Goal: Use online tool/utility: Utilize a website feature to perform a specific function

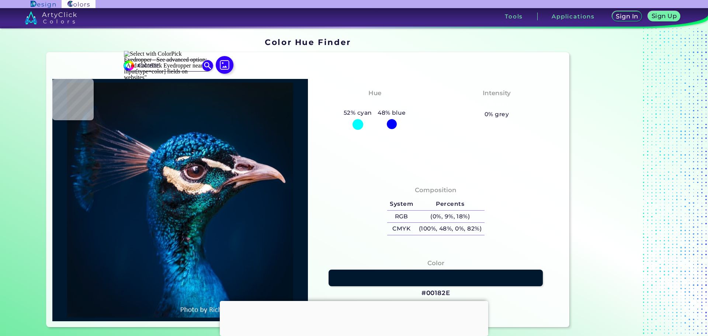
type input "#001a31"
type input "#001A31"
type input "#003f74"
type input "#003F74"
type input "#1b99b0"
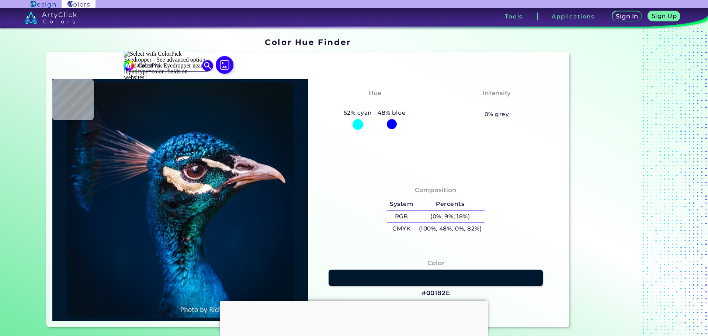
type input "#1B99B0"
type input "#00344d"
type input "#00344D"
type input "#052948"
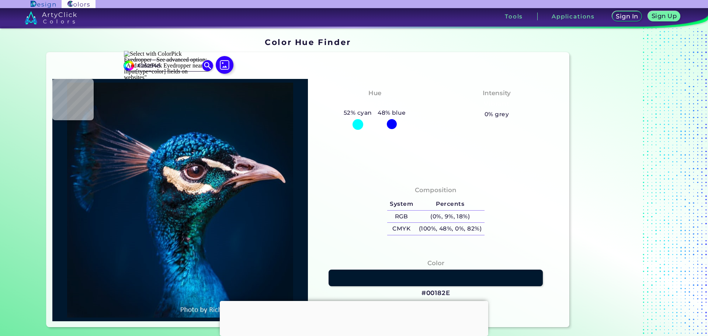
type input "#022a48"
type input "#022A48"
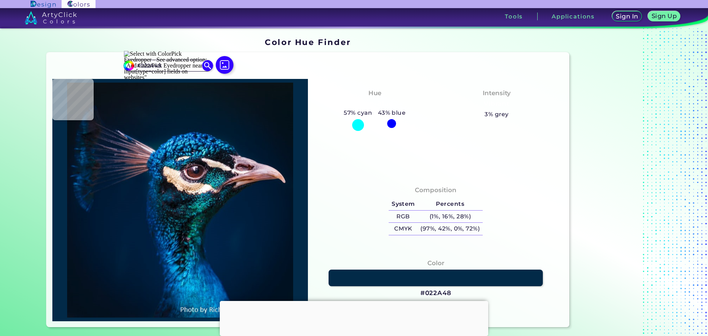
type input "#003858"
type input "#073d63"
type input "#073D63"
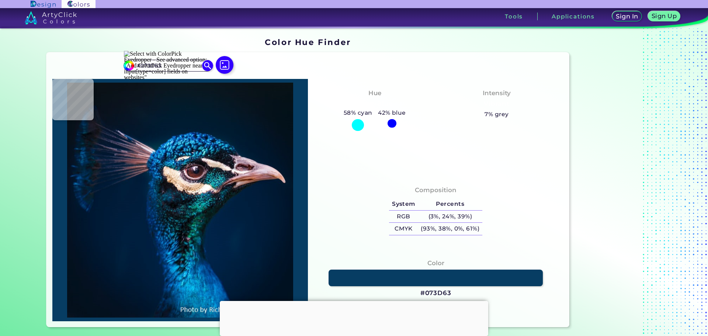
type input "#11517b"
type input "#11517B"
type input "#056091"
type input "#0c7aa3"
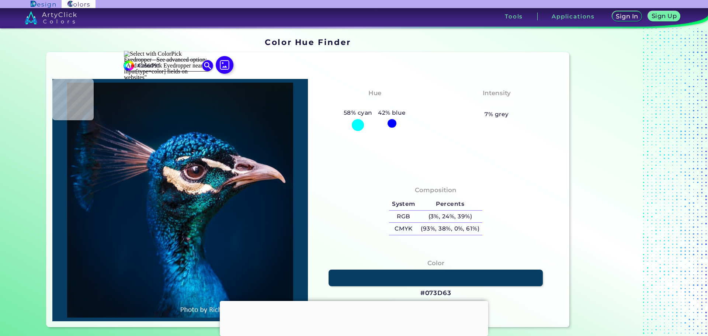
type input "#0C7AA3"
type input "#58d5e8"
type input "#58D5E8"
type input "#094472"
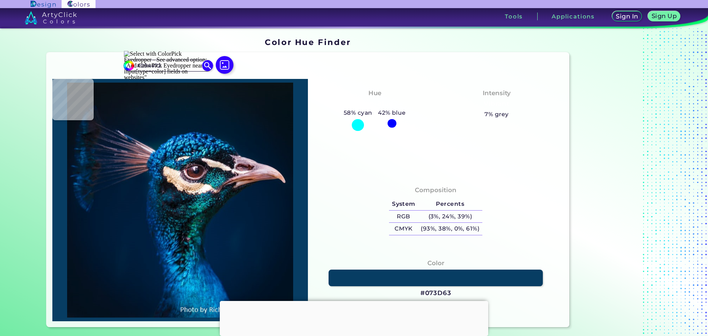
type input "#1f7ca7"
type input "#1F7CA7"
type input "#116e92"
type input "#116E92"
type input "#002440"
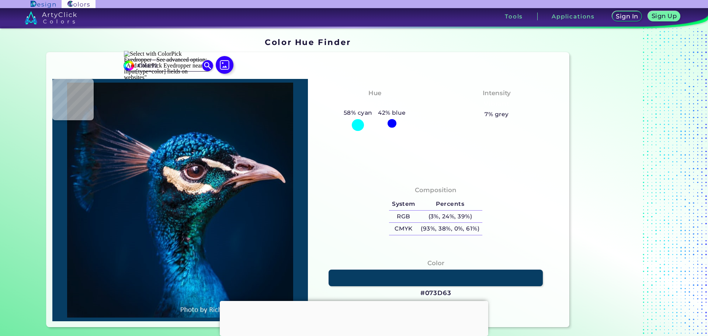
type input "#002440"
type input "#000926"
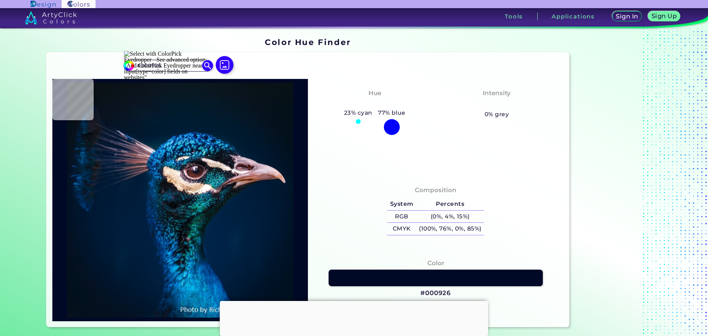
type input "#012d5b"
type input "#012D5B"
type input "#002c5d"
type input "#002C5D"
type input "#00285e"
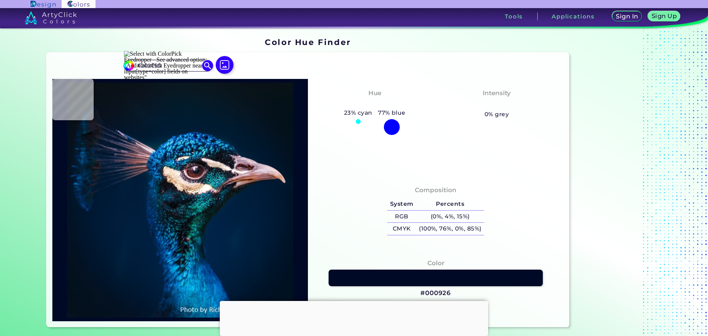
type input "#00285E"
type input "#001746"
type input "#094575"
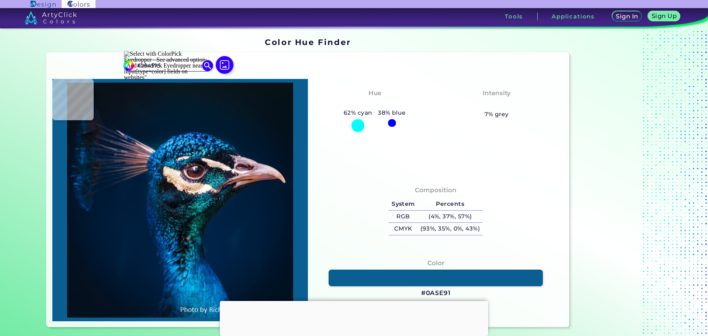
type input "#0a5e91"
type input "#0A5E91"
type input "#06486f"
type input "#06486F"
type input "#003557"
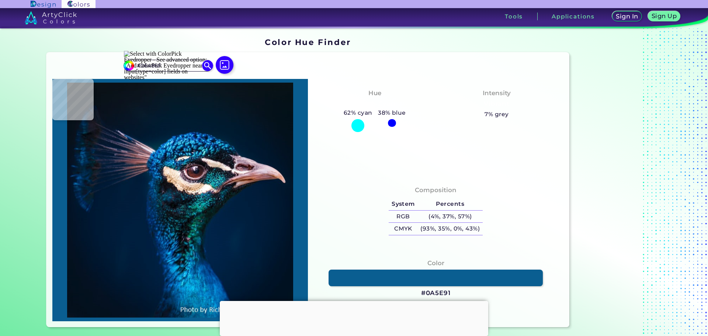
type input "#003557"
type input "#0c487c"
type input "#0C487C"
type input "#041e3b"
type input "#041E3B"
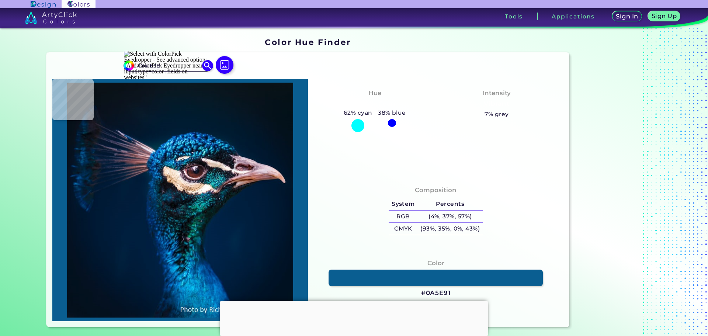
type input "#133e72"
type input "#133E72"
type input "#35b0e4"
type input "#35B0E4"
type input "#00285a"
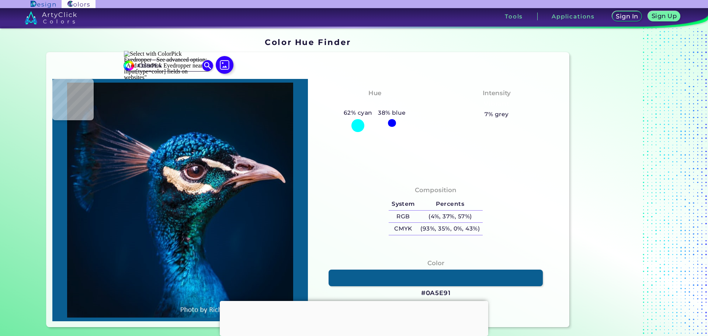
type input "#00285A"
type input "#034d80"
type input "#034D80"
type input "#013879"
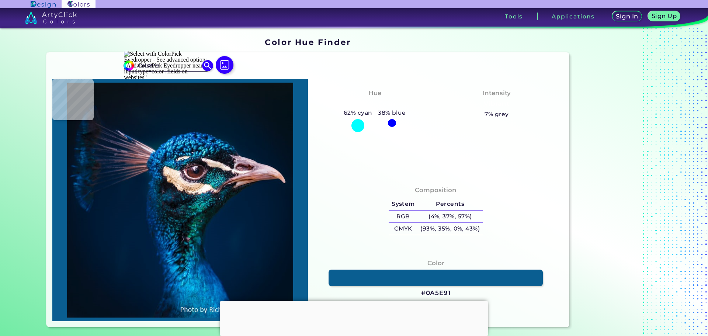
type input "#001d46"
type input "#001D46"
type input "#011533"
type input "#002950"
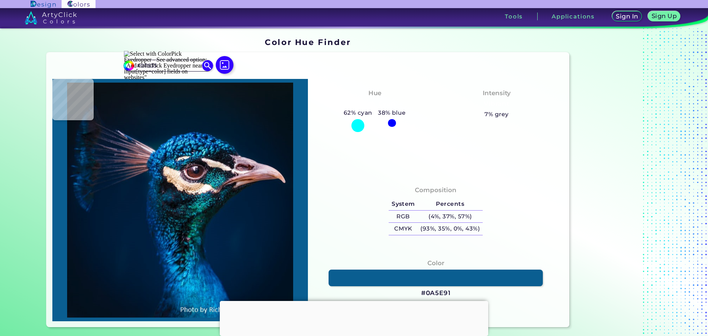
type input "#002950"
type input "#2383bc"
type input "#2383BC"
type input "#0f517d"
type input "#0F517D"
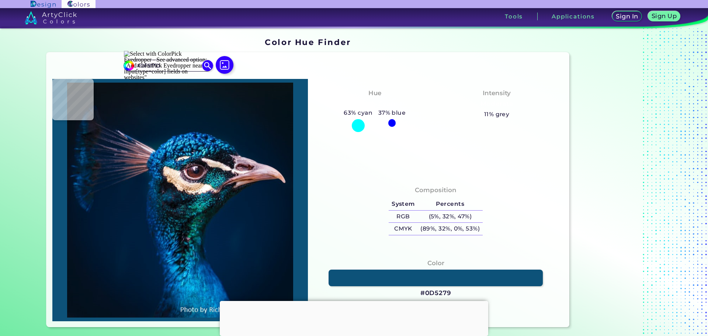
type input "#0d5279"
type input "#0D5279"
type input "#043260"
type input "#063468"
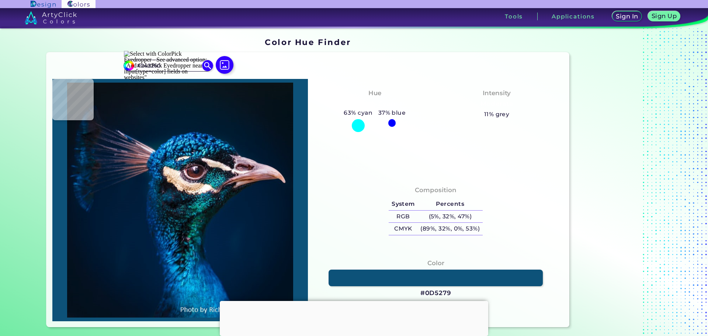
type input "#063468"
type input "#2f80a9"
type input "#2F80A9"
type input "#125a88"
type input "#125A88"
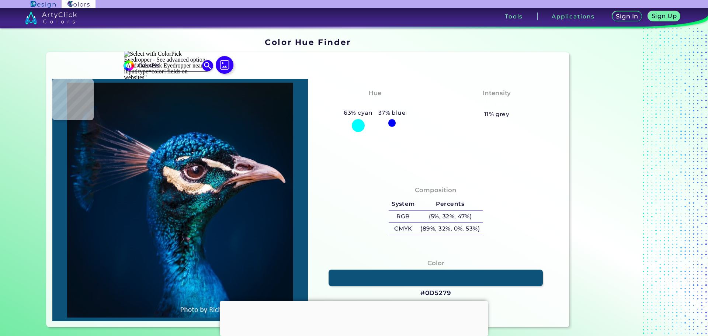
type input "#0b5b90"
type input "#0B5B90"
type input "#1a82c9"
type input "#1A82C9"
type input "#48dcfb"
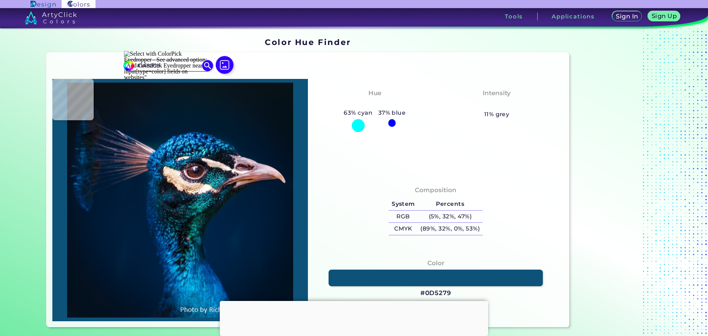
type input "#48DCFB"
type input "#178ec1"
type input "#178EC1"
type input "#0a6b99"
type input "#0A6B99"
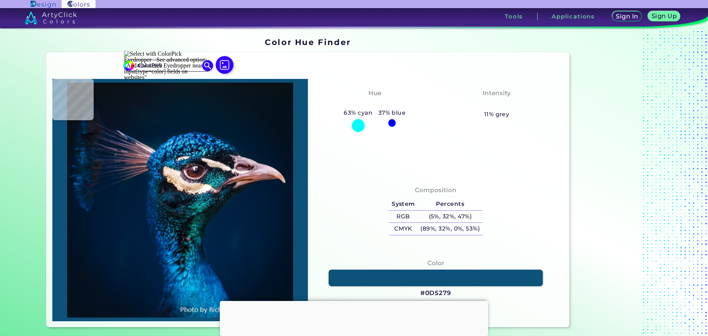
type input "#074c6e"
type input "#074C6E"
type input "#607d83"
type input "#607D83"
type input "#dec2b2"
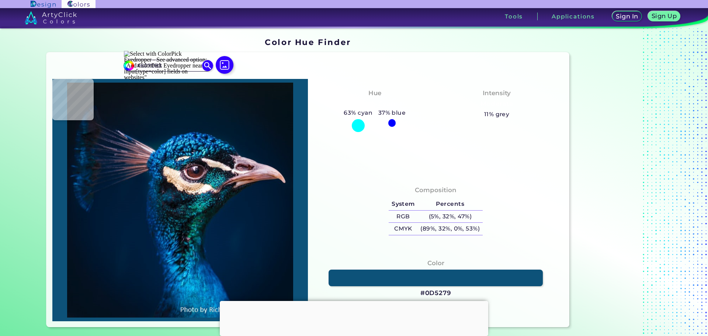
type input "#DEC2B2"
type input "#e9d1bc"
type input "#E9D1BC"
type input "#fbeadc"
type input "#FBEADC"
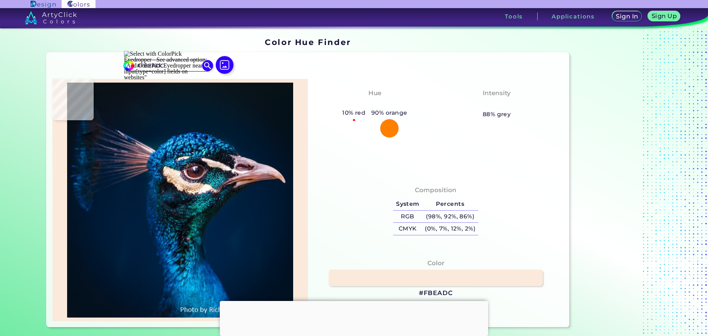
type input "#e7d5c6"
type input "#E7D5C6"
type input "#edcbb1"
type input "#EDCBB1"
type input "#4c383f"
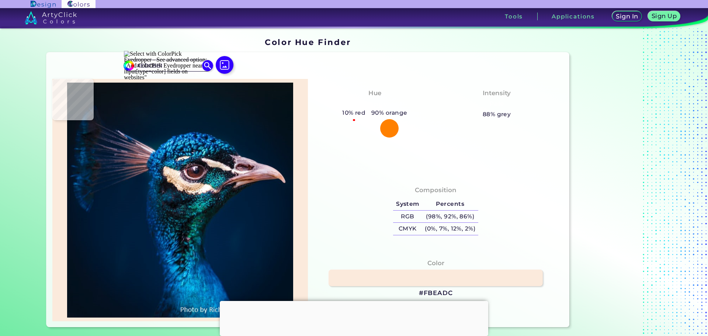
type input "#4C383F"
type input "#1e1d1e"
type input "#1E1D1E"
type input "#0d1114"
type input "#0D1114"
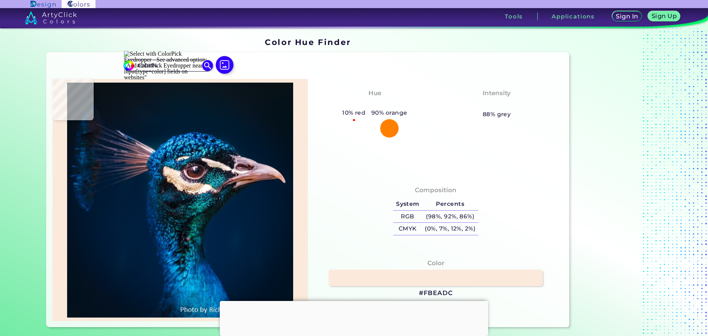
type input "#091217"
type input "#141b2d"
type input "#141B2D"
type input "#0b202d"
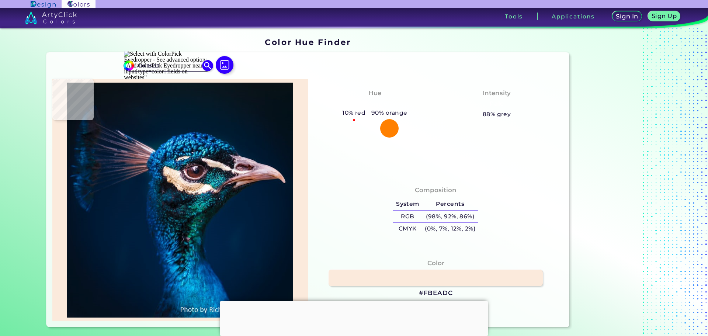
type input "#0B202D"
type input "#182536"
type input "#212a42"
type input "#212A42"
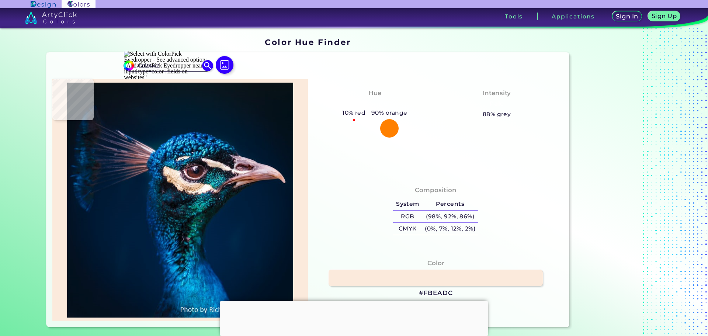
type input "#163548"
type input "#143347"
type input "#1b2b47"
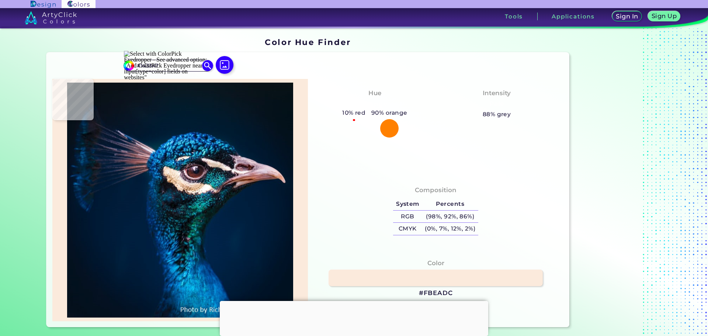
type input "#1B2B47"
type input "#1d415e"
type input "#1D415E"
type input "#064f76"
type input "#064F76"
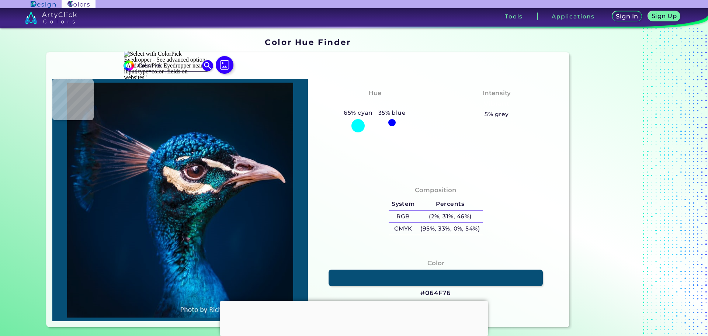
type input "#126996"
type input "#04486a"
type input "#04486A"
type input "#053049"
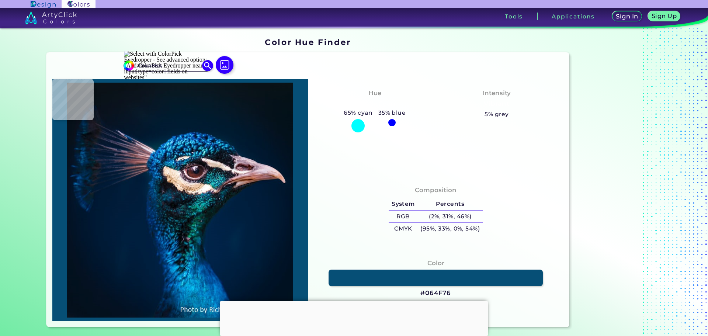
type input "#053049"
type input "#0b1c2d"
type input "#0B1C2D"
type input "#0b1016"
type input "#0B1016"
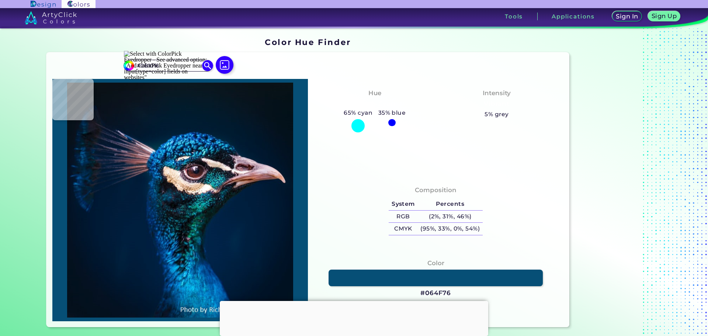
type input "#020409"
type input "#07121b"
type input "#07121B"
type input "#101722"
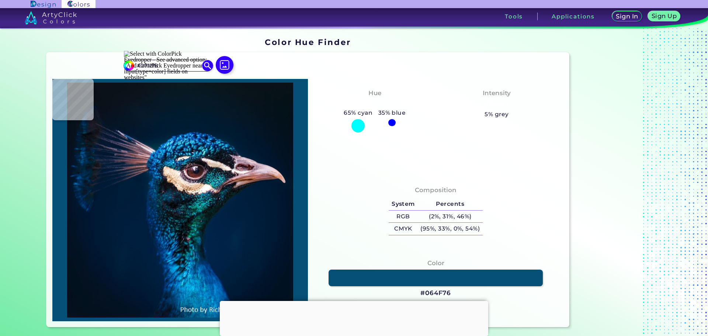
type input "#101722"
type input "#111622"
type input "#07131c"
type input "#07131C"
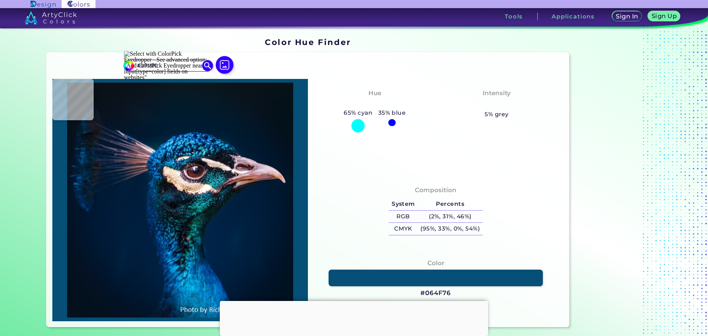
type input "#07171f"
type input "#07171F"
type input "#091b2d"
type input "#091B2D"
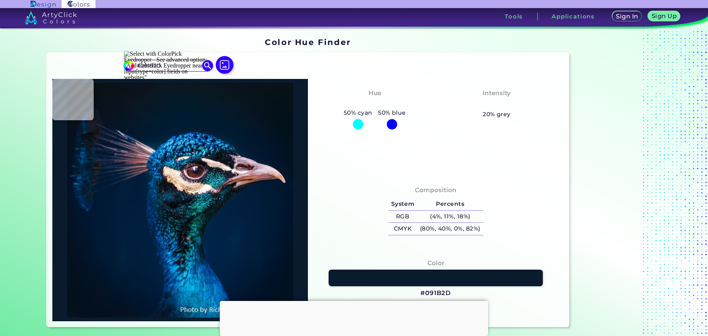
type input "#123b50"
type input "#123B50"
type input "#0e131b"
type input "#0E131B"
type input "#14364b"
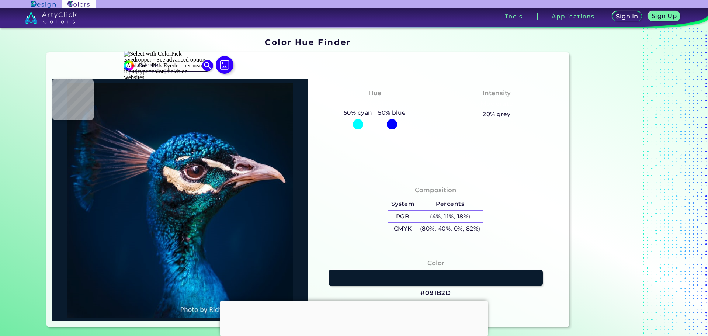
type input "#14364B"
type input "#072b39"
type input "#072B39"
type input "#053845"
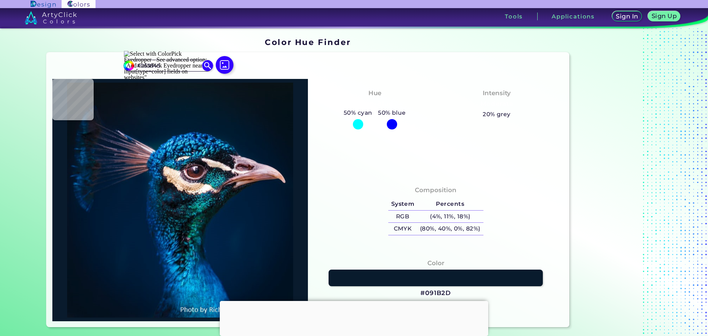
type input "#001a2a"
type input "#001A2A"
type input "#0c5862"
type input "#0C5862"
type input "#002429"
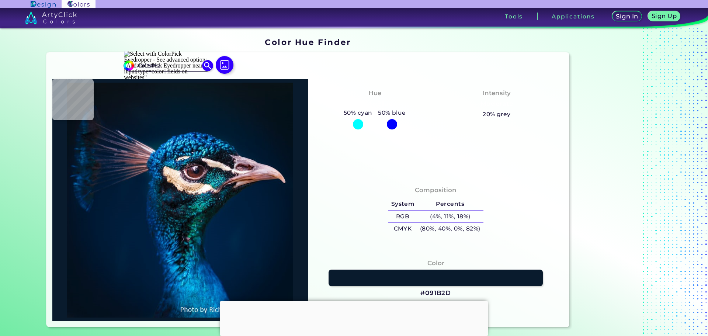
type input "#002429"
type input "#073d40"
type input "#073D40"
type input "#0e7478"
type input "#0E7478"
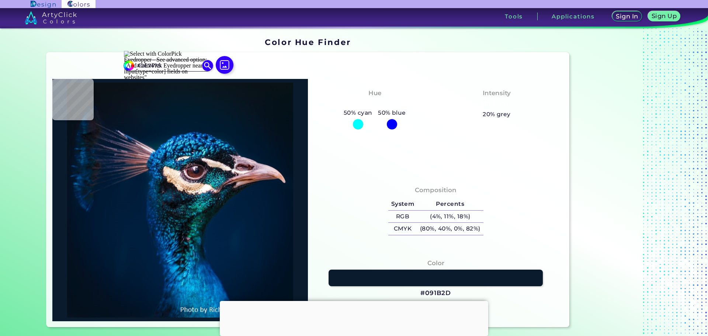
type input "#13777c"
type input "#13777C"
type input "#068584"
type input "#096e71"
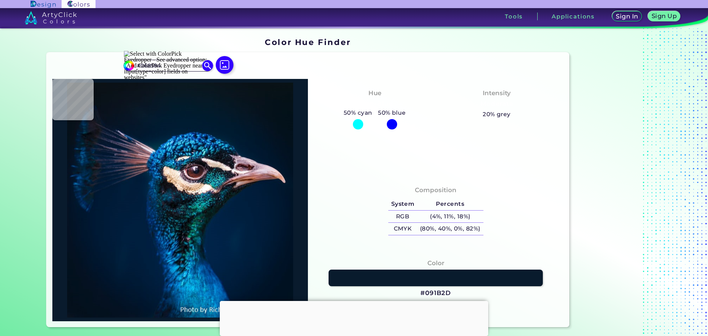
type input "#096E71"
type input "#013e3a"
type input "#013E3A"
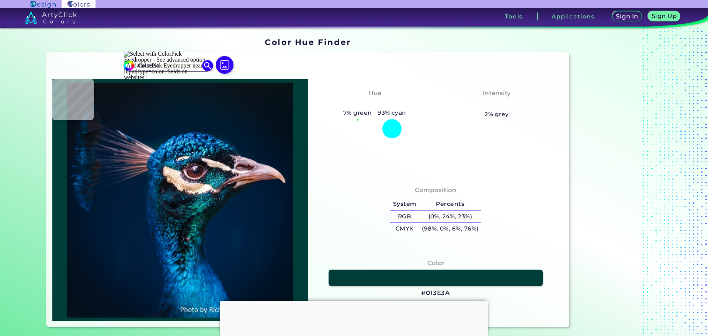
type input "#053f3f"
type input "#053F3F"
type input "#0f474e"
type input "#0F474E"
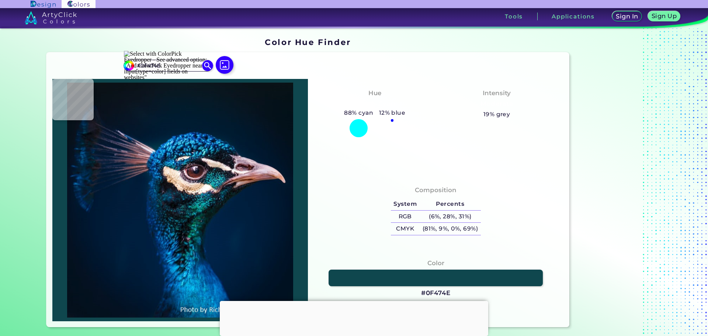
type input "#013c35"
type input "#013C35"
type input "#126e6c"
type input "#126E6C"
type input "#083849"
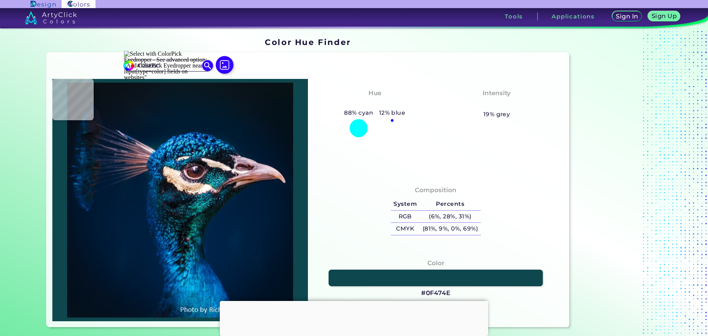
type input "#083849"
type input "#17646f"
type input "#17646F"
type input "#0a2c39"
type input "#0A2C39"
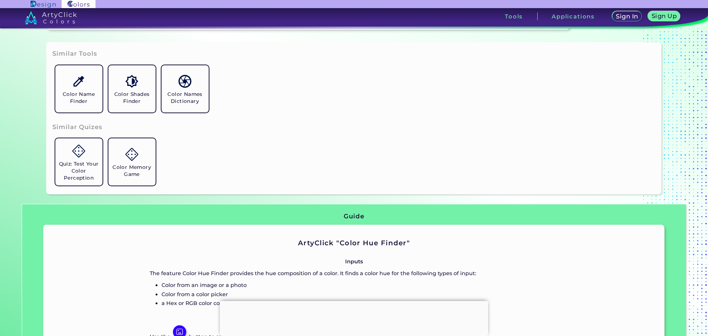
scroll to position [295, 0]
